Goal: Find specific page/section: Find specific page/section

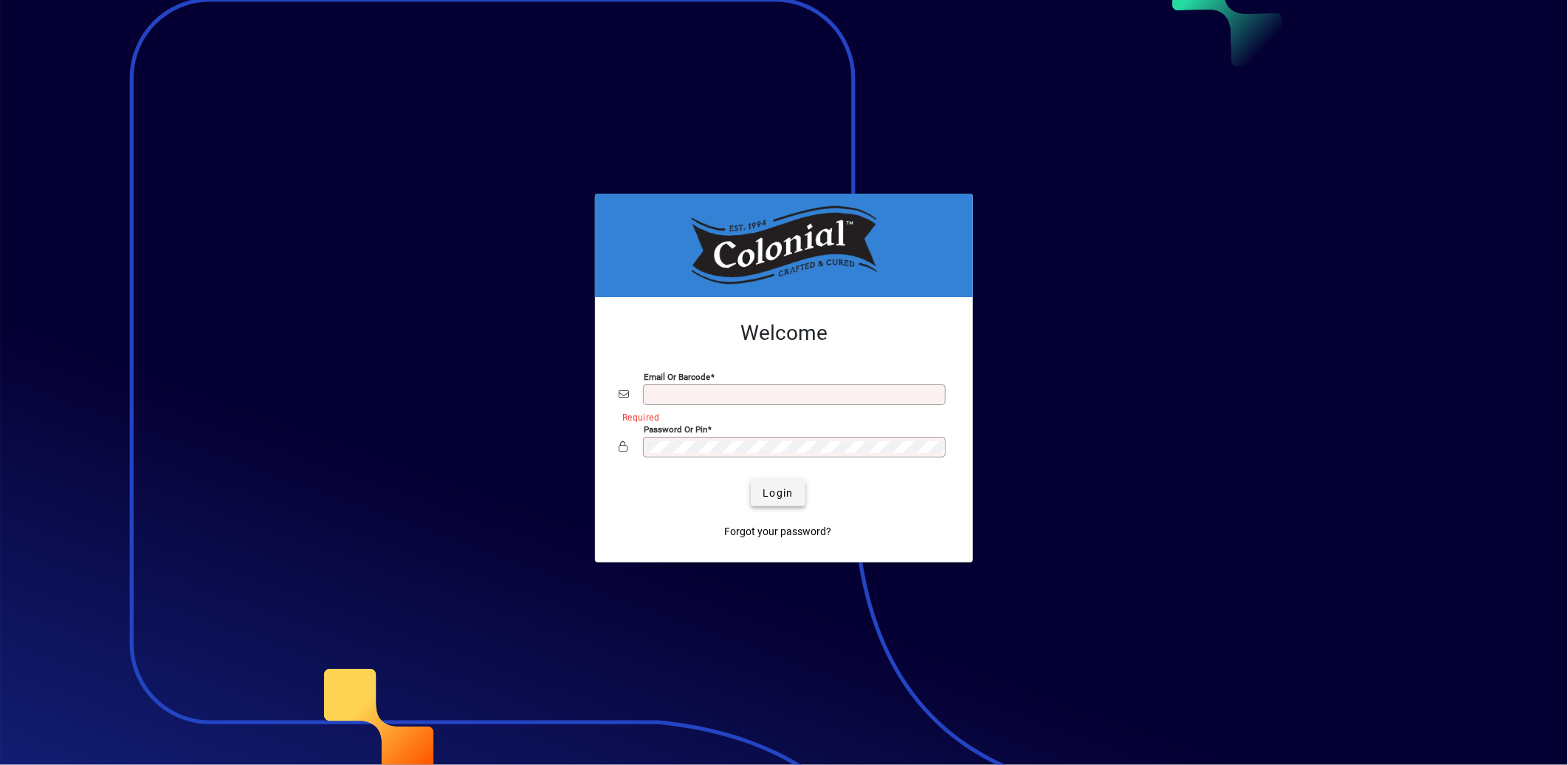
type input "**********"
click at [797, 492] on span "submit" at bounding box center [778, 493] width 54 height 35
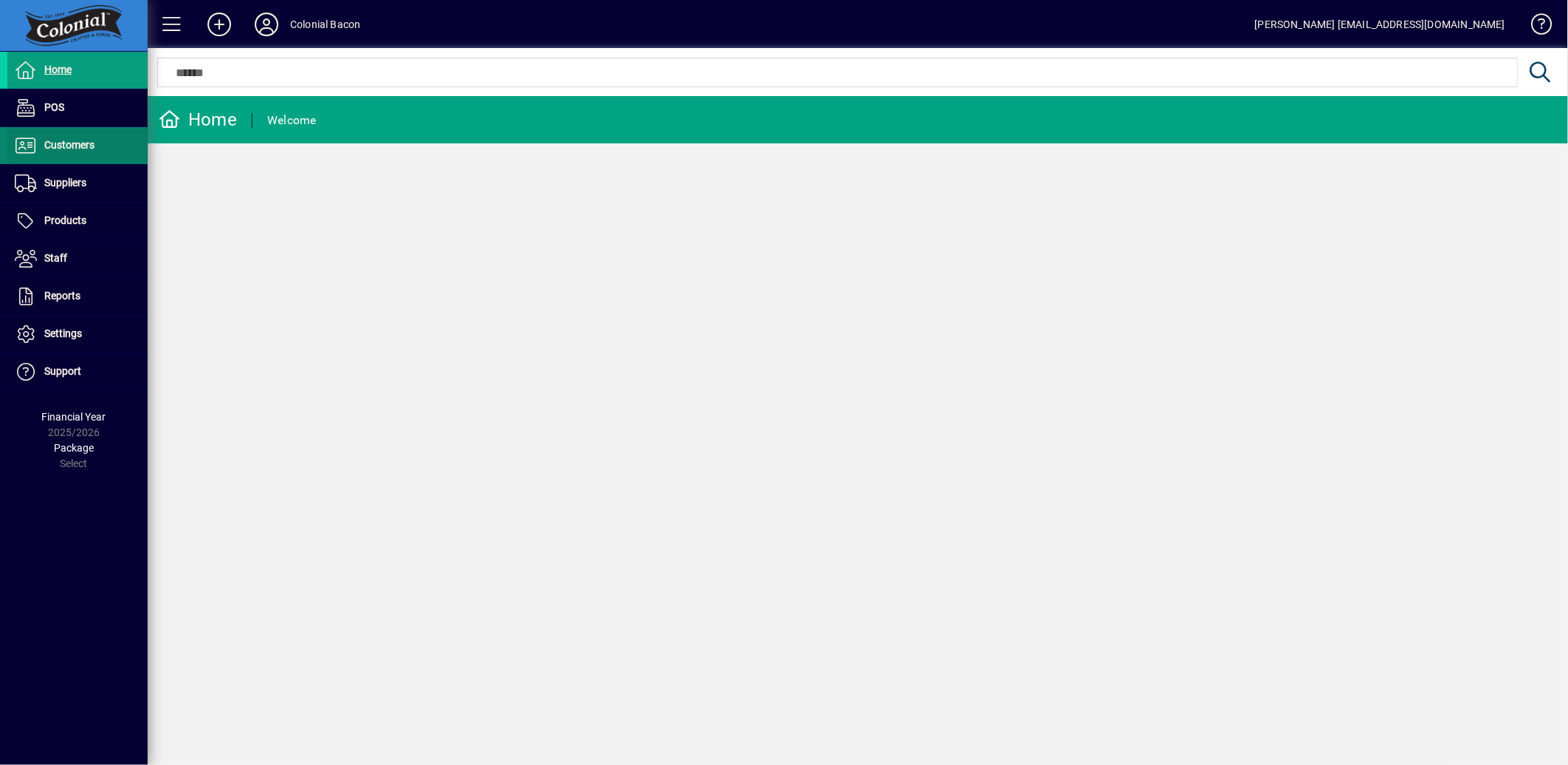
click at [139, 146] on span at bounding box center [77, 145] width 141 height 35
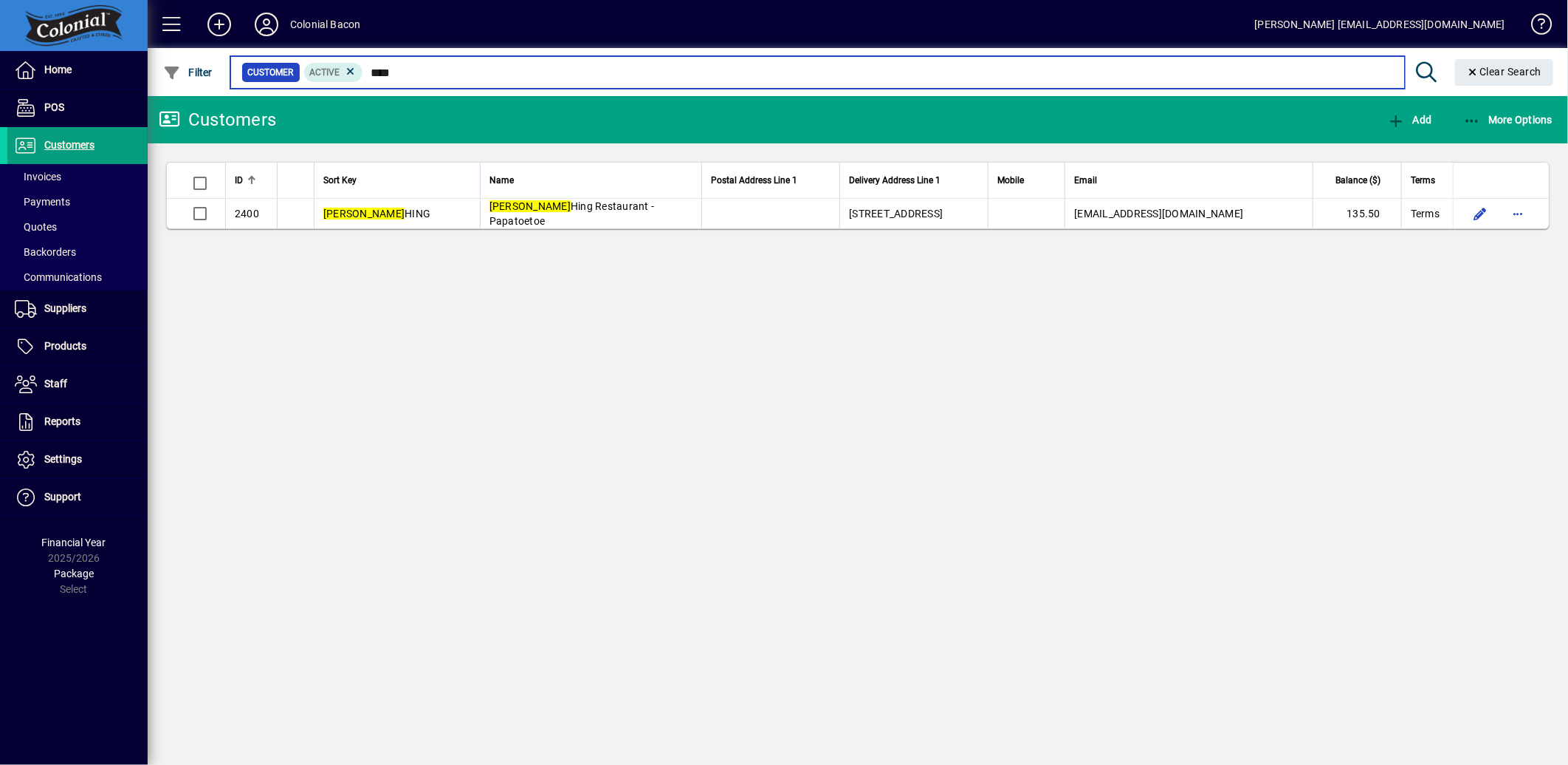
type input "***"
